Goal: Task Accomplishment & Management: Manage account settings

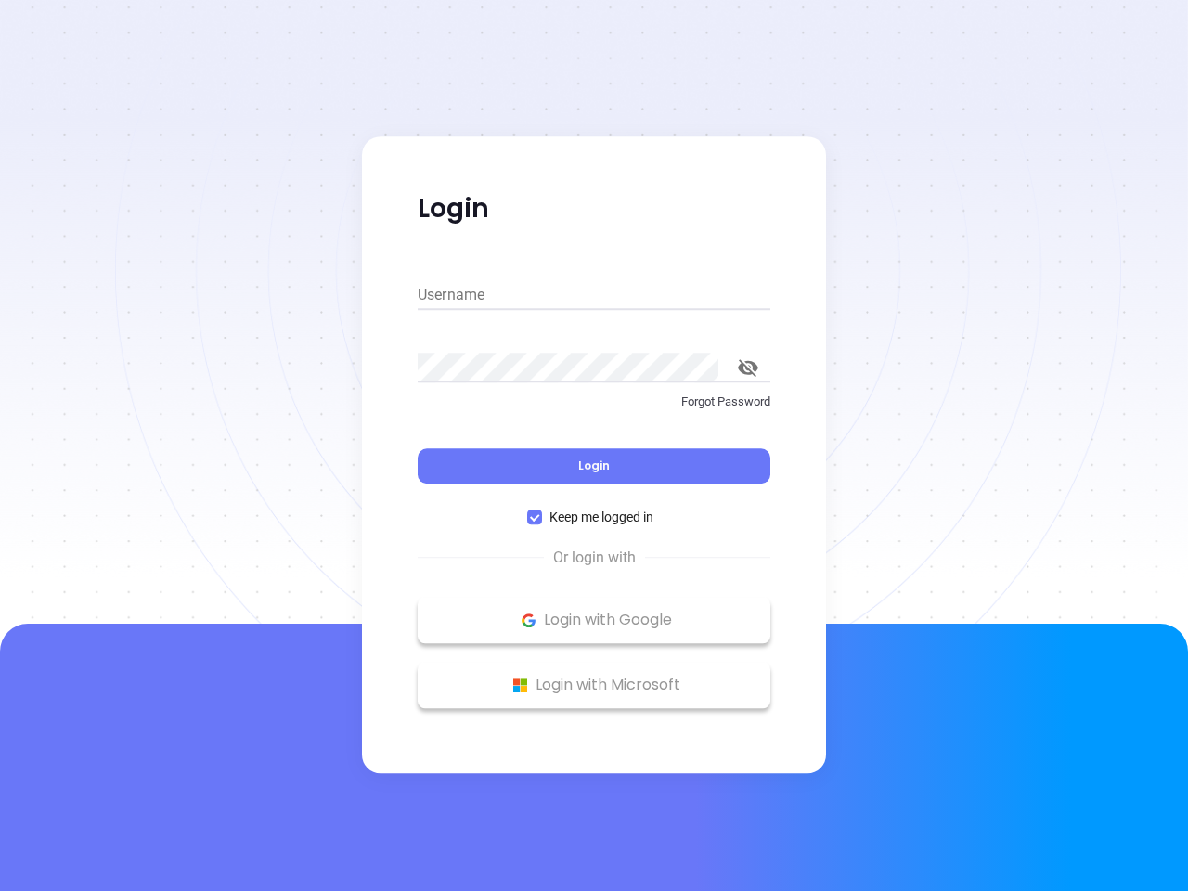
click at [594, 446] on div "Login" at bounding box center [594, 455] width 353 height 58
click at [594, 295] on input "Username" at bounding box center [594, 295] width 353 height 30
click at [748, 368] on icon "toggle password visibility" at bounding box center [748, 368] width 20 height 18
click at [594, 466] on span "Login" at bounding box center [594, 466] width 32 height 16
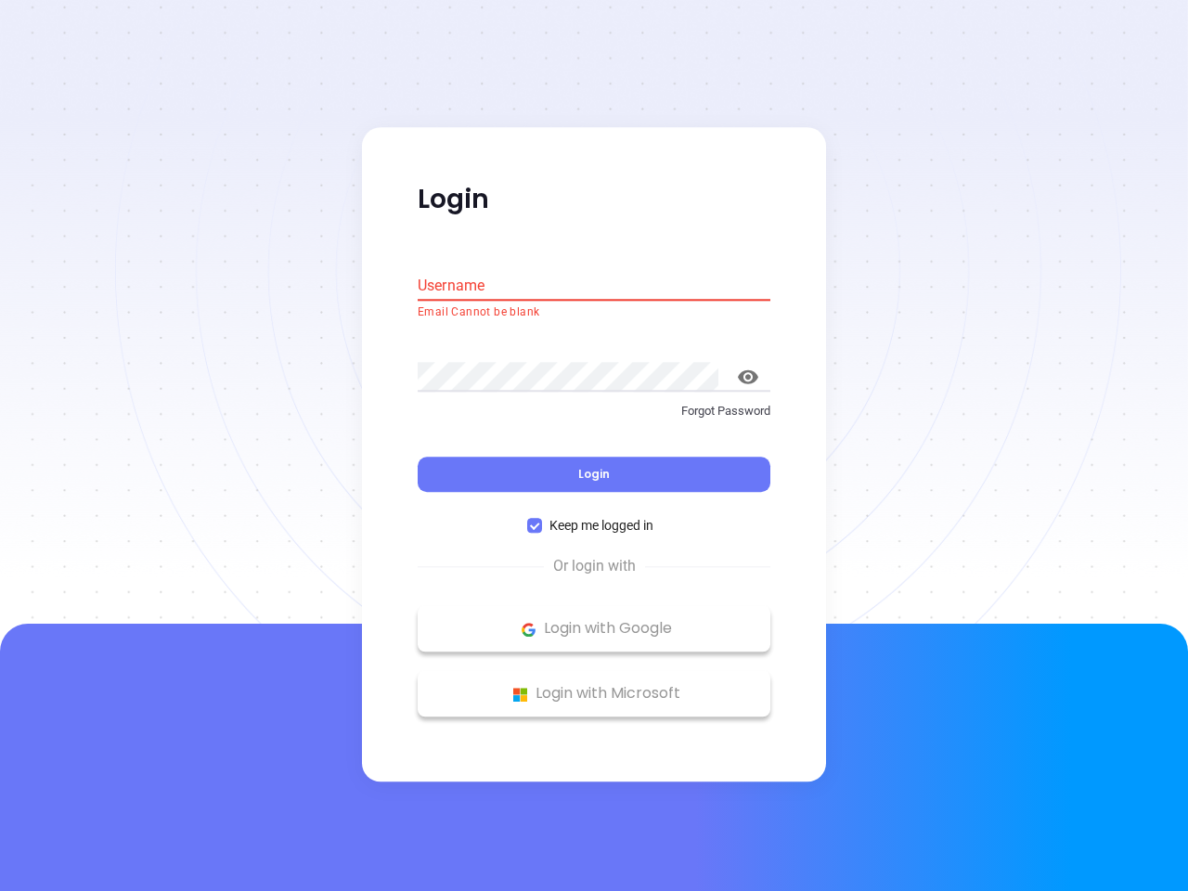
click at [594, 517] on span "Keep me logged in" at bounding box center [601, 526] width 119 height 20
click at [542, 519] on input "Keep me logged in" at bounding box center [534, 526] width 15 height 15
checkbox input "false"
click at [594, 620] on p "Login with Google" at bounding box center [594, 629] width 334 height 28
click at [594, 685] on p "Login with Microsoft" at bounding box center [594, 694] width 334 height 28
